Goal: Transaction & Acquisition: Download file/media

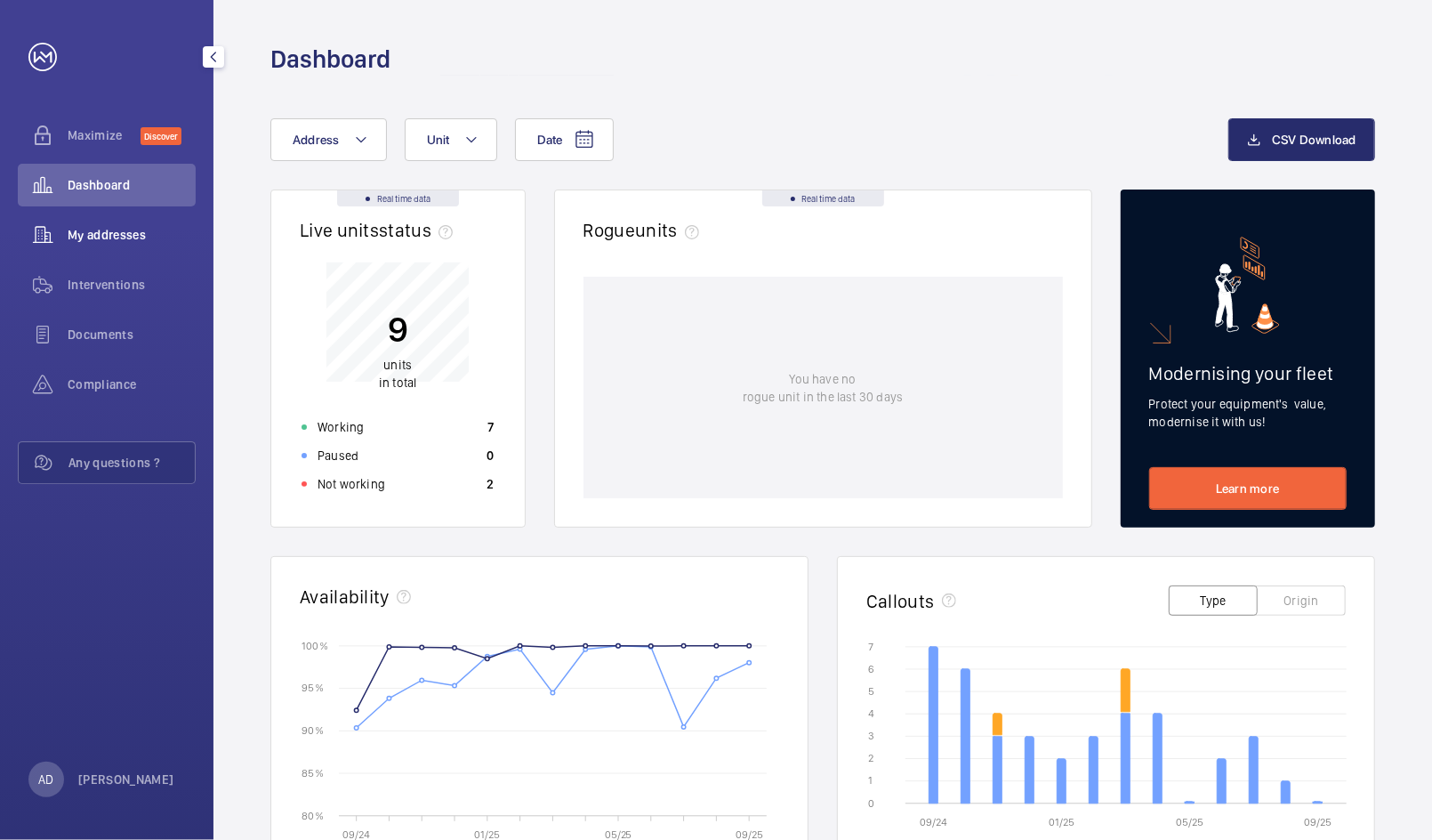
click at [80, 231] on span "My addresses" at bounding box center [132, 234] width 129 height 17
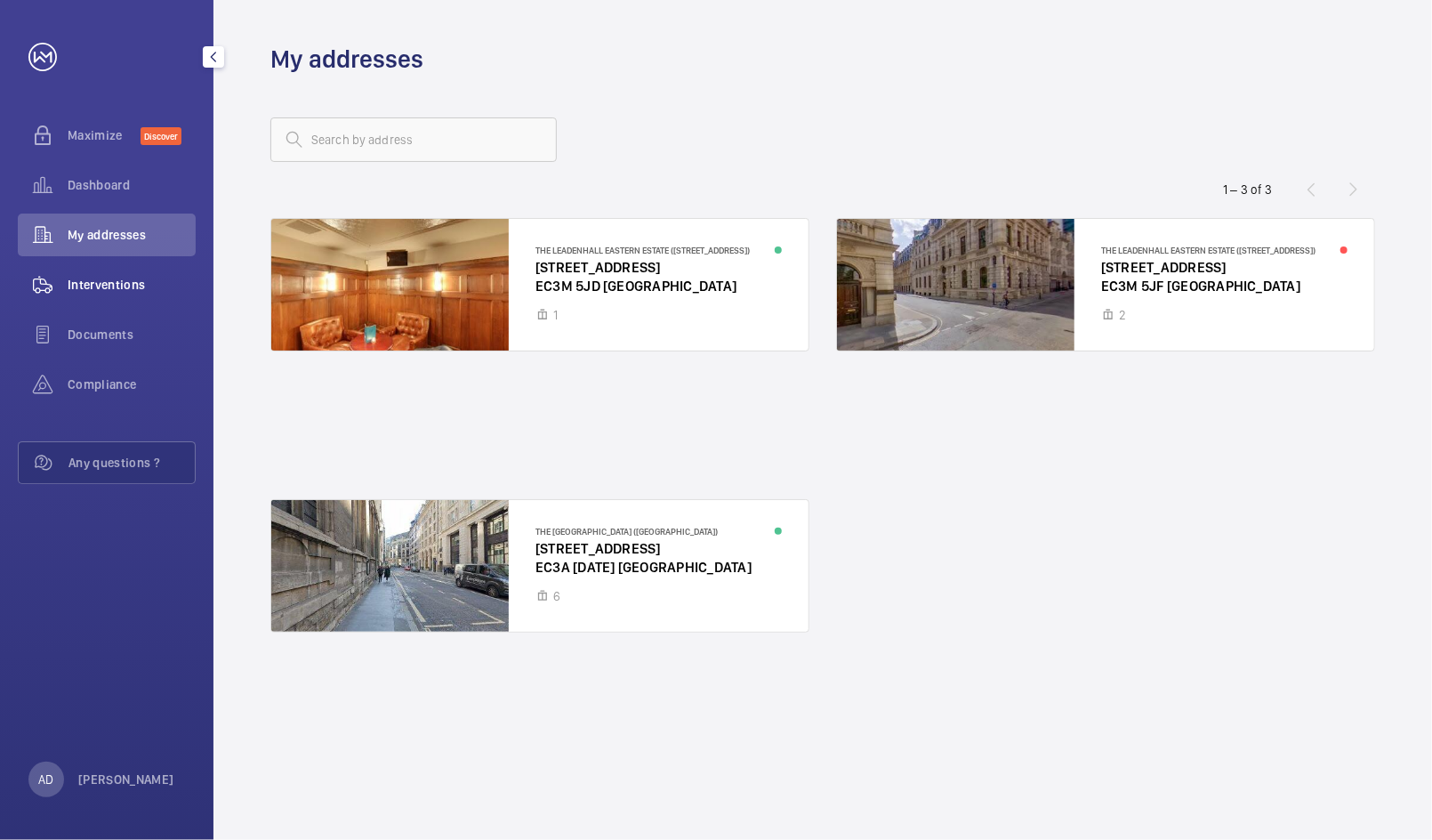
click at [117, 295] on div "Interventions" at bounding box center [106, 285] width 178 height 43
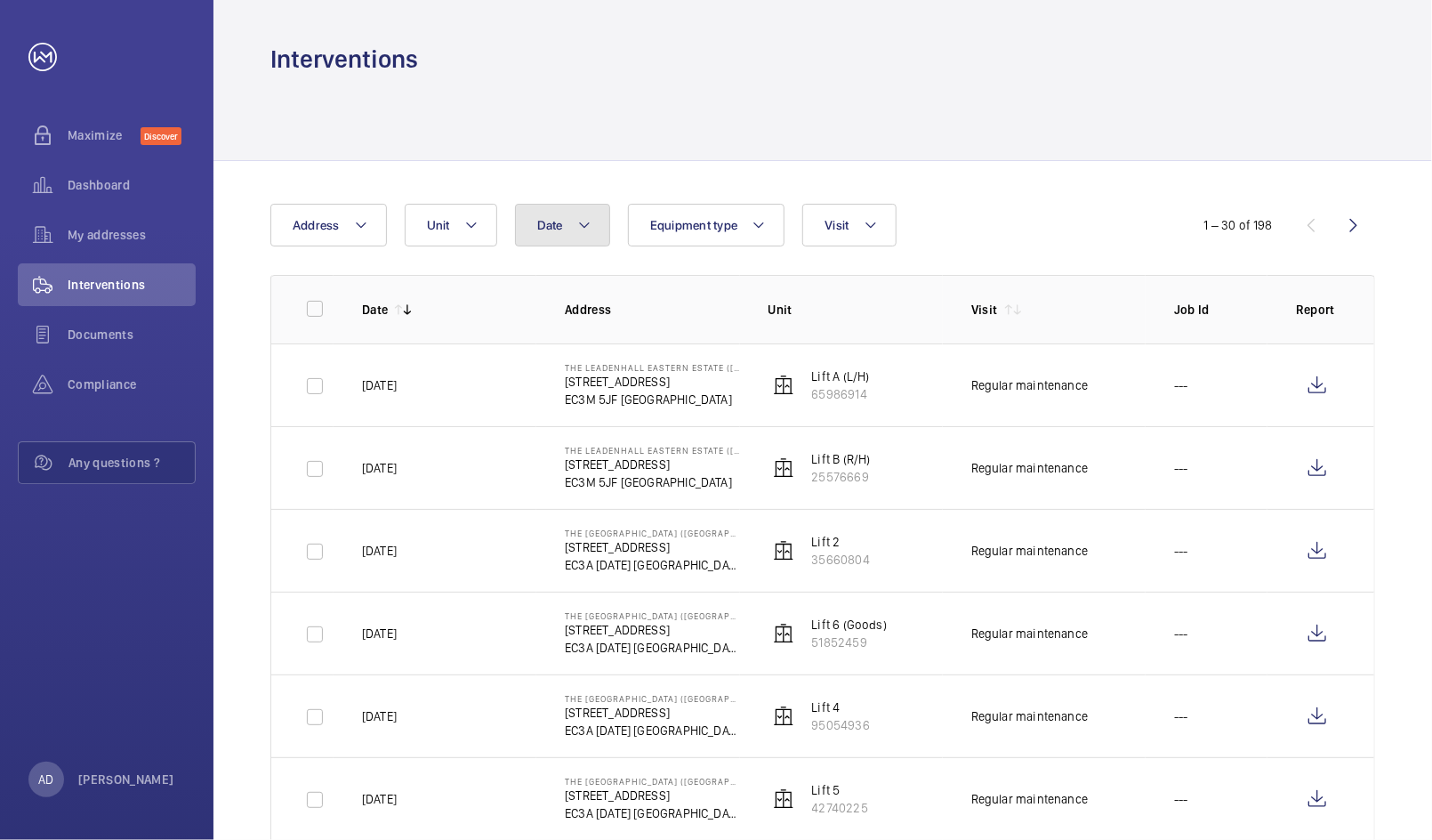
click at [545, 226] on span "Date" at bounding box center [550, 225] width 26 height 15
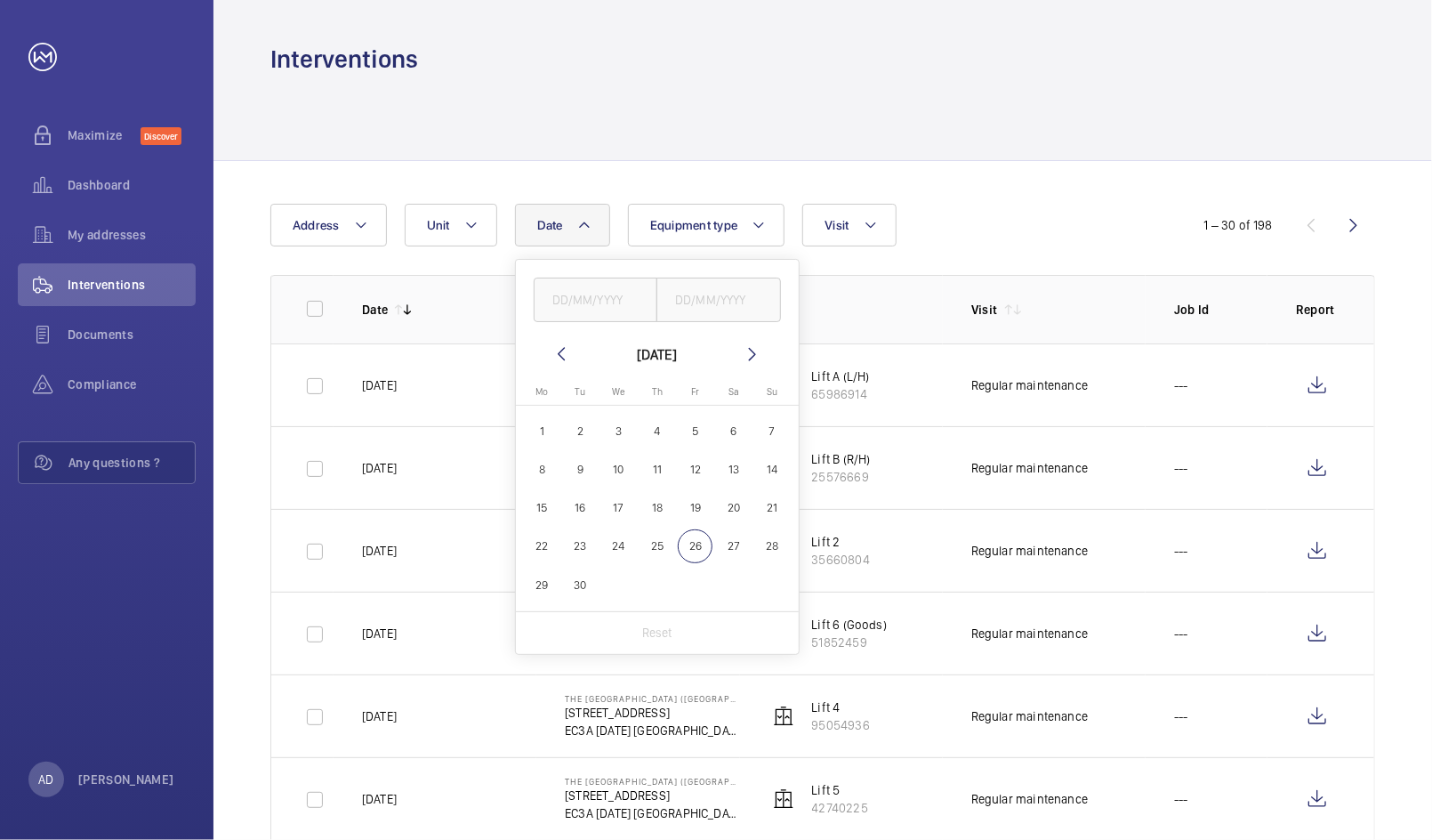
click at [543, 431] on span "1" at bounding box center [543, 431] width 35 height 35
type input "[DATE]"
click at [590, 576] on span "30" at bounding box center [580, 585] width 35 height 35
type input "[DATE]"
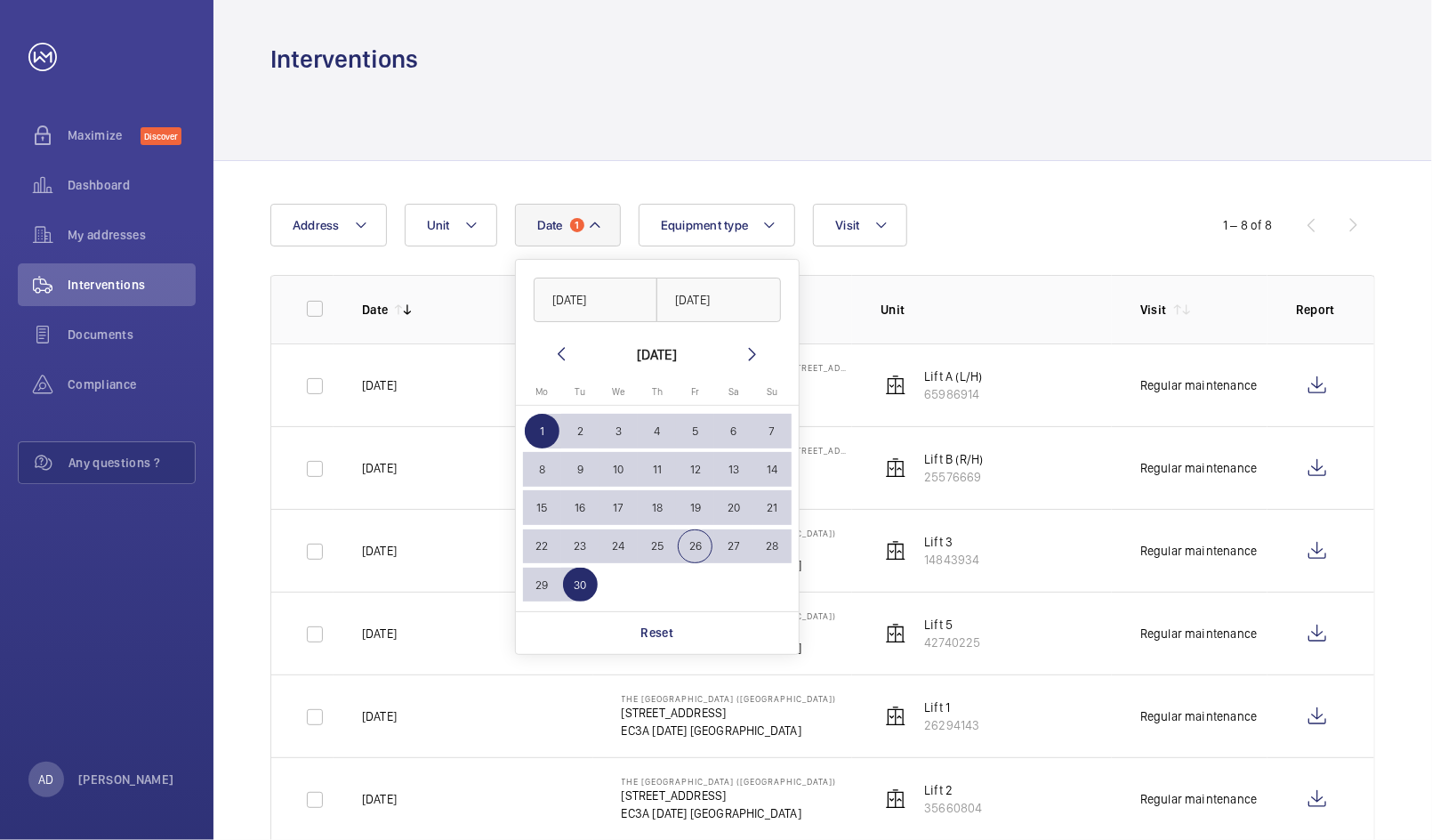
click at [1142, 185] on div "Date 1 [DATE] [DATE] [DATE] [DATE] Mo [DATE] Tu [DATE] We [DATE] Th [DATE] Fr […" at bounding box center [823, 604] width 1219 height 888
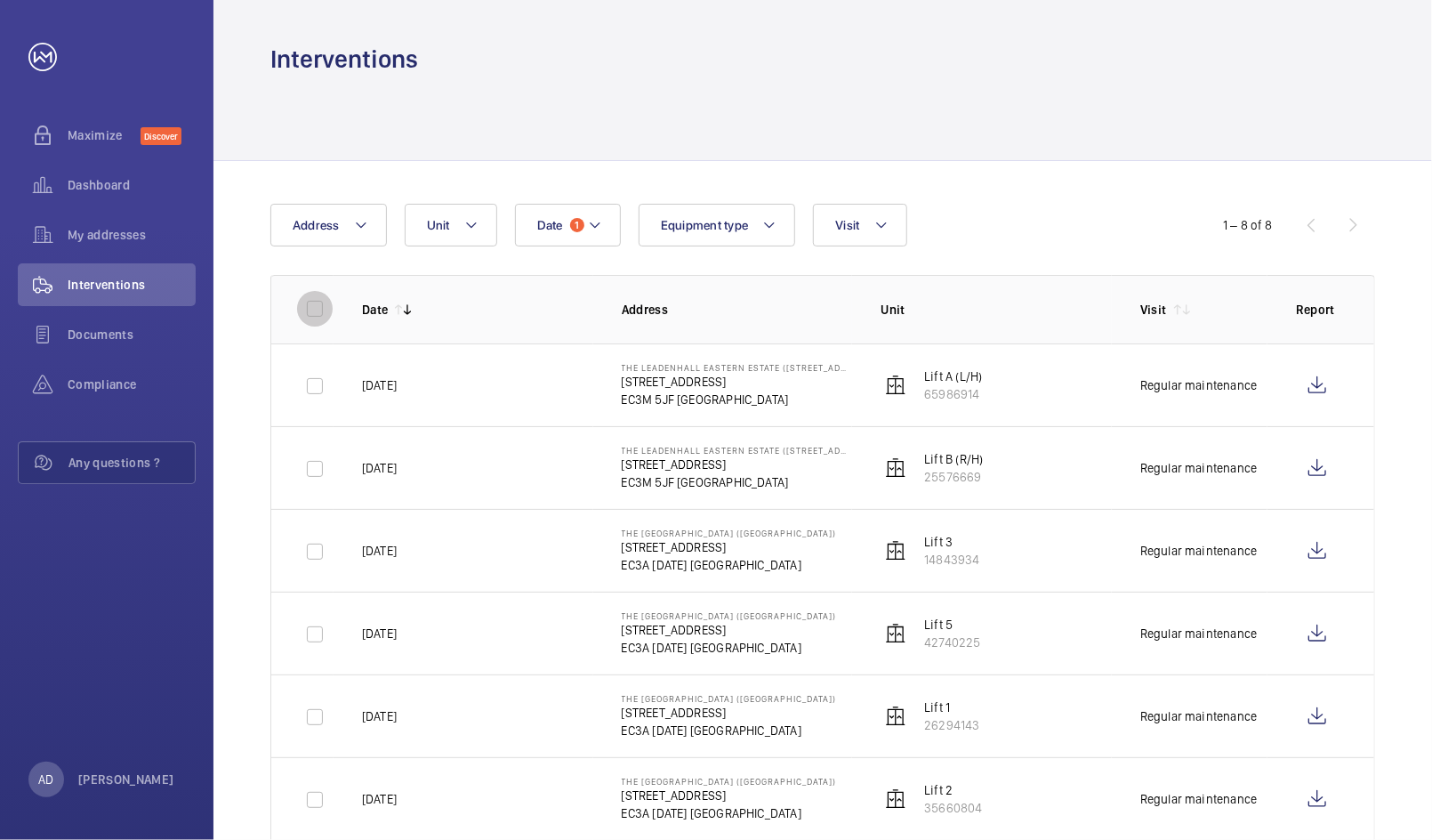
click at [319, 317] on input "checkbox" at bounding box center [315, 308] width 36 height 36
checkbox input "true"
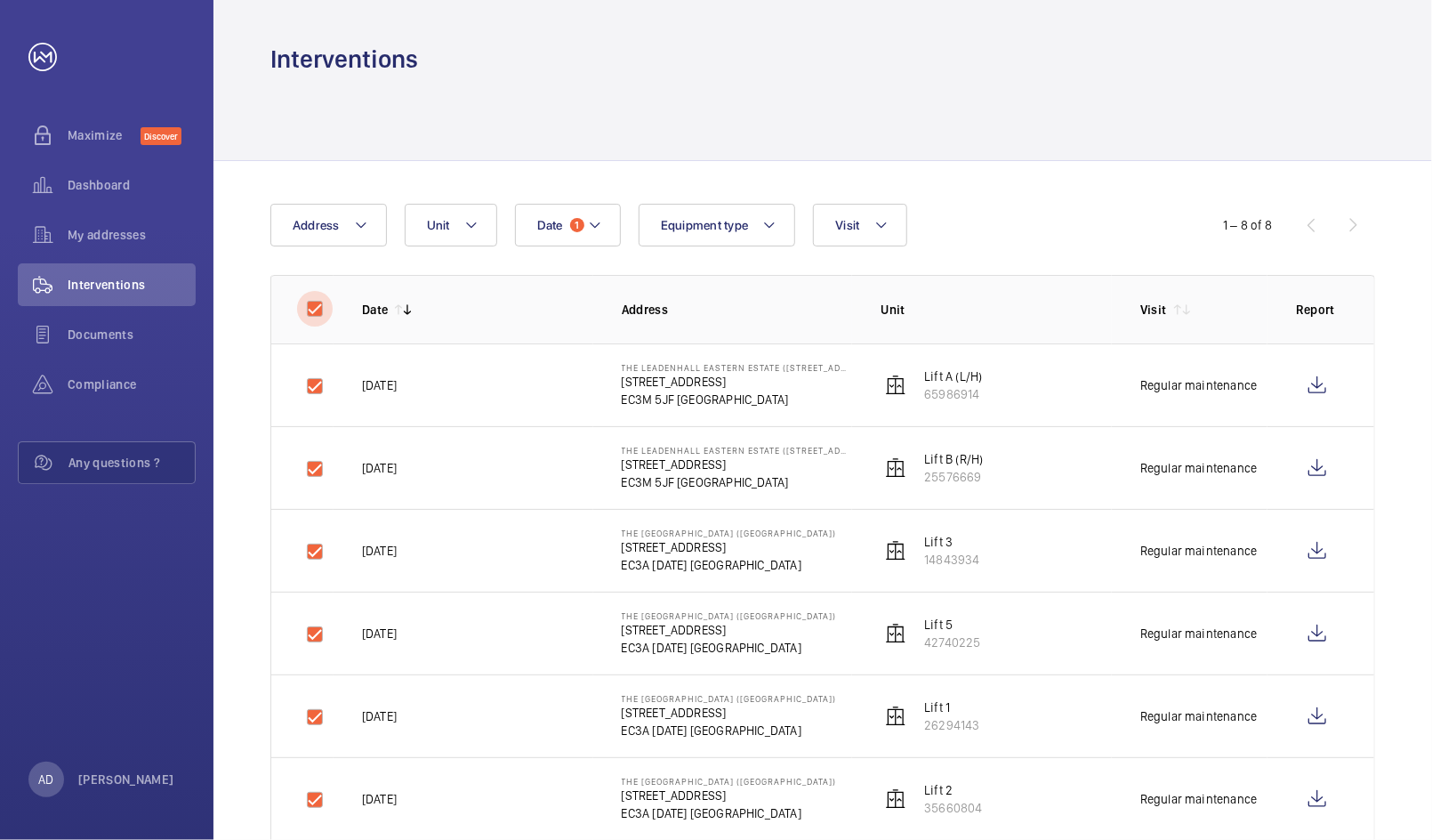
checkbox input "true"
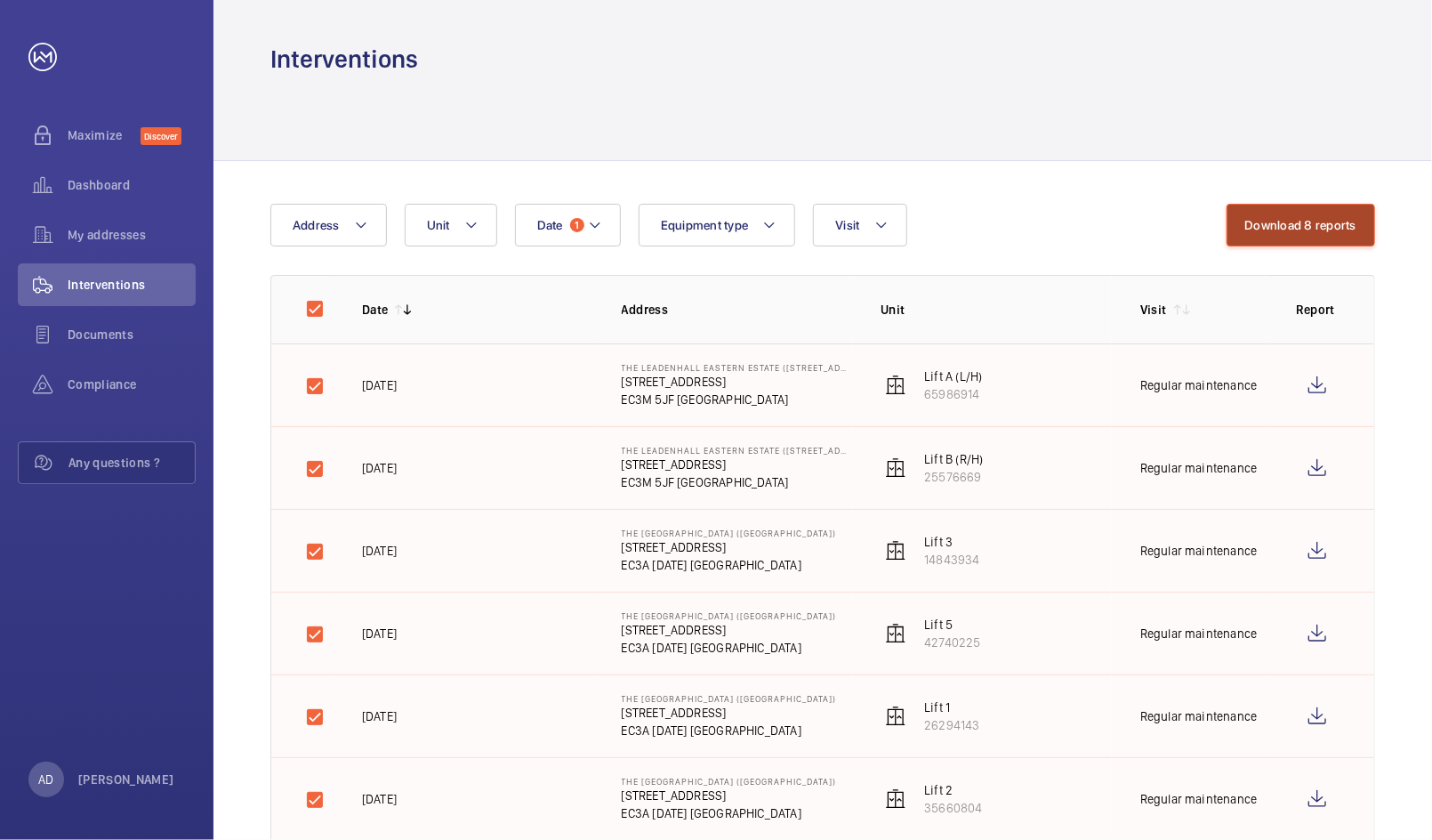
click at [1305, 229] on button "Download 8 reports" at bounding box center [1301, 225] width 150 height 43
